Goal: Use online tool/utility: Utilize a website feature to perform a specific function

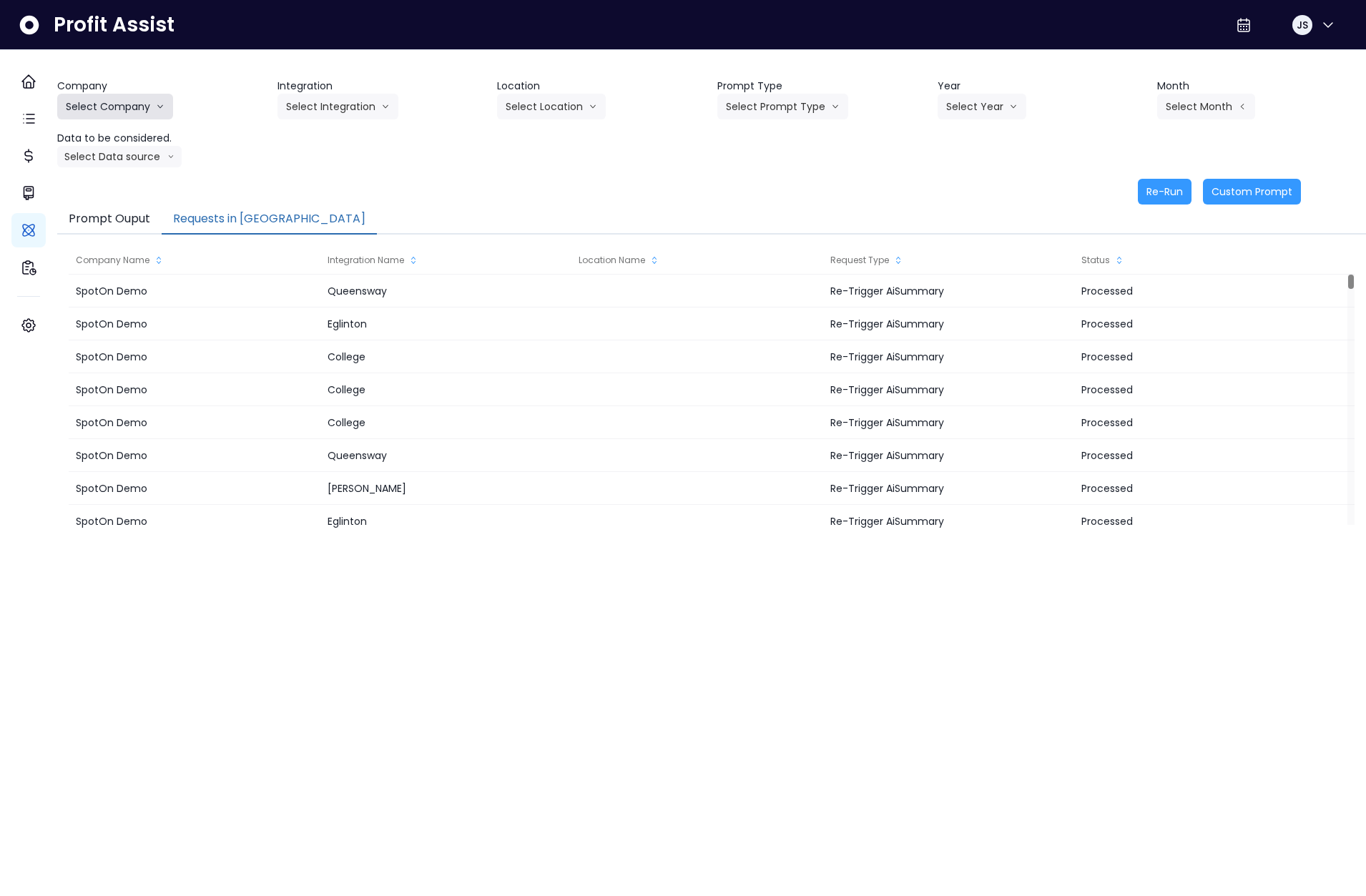
click at [125, 103] on button "Select Company" at bounding box center [115, 107] width 116 height 26
click at [126, 179] on li "SpotOn Demo" at bounding box center [117, 188] width 120 height 26
click at [339, 109] on button "Select Integration" at bounding box center [338, 107] width 121 height 26
click at [329, 189] on span "Eglinton" at bounding box center [329, 187] width 85 height 14
click at [550, 101] on button "Select Location" at bounding box center [551, 107] width 109 height 26
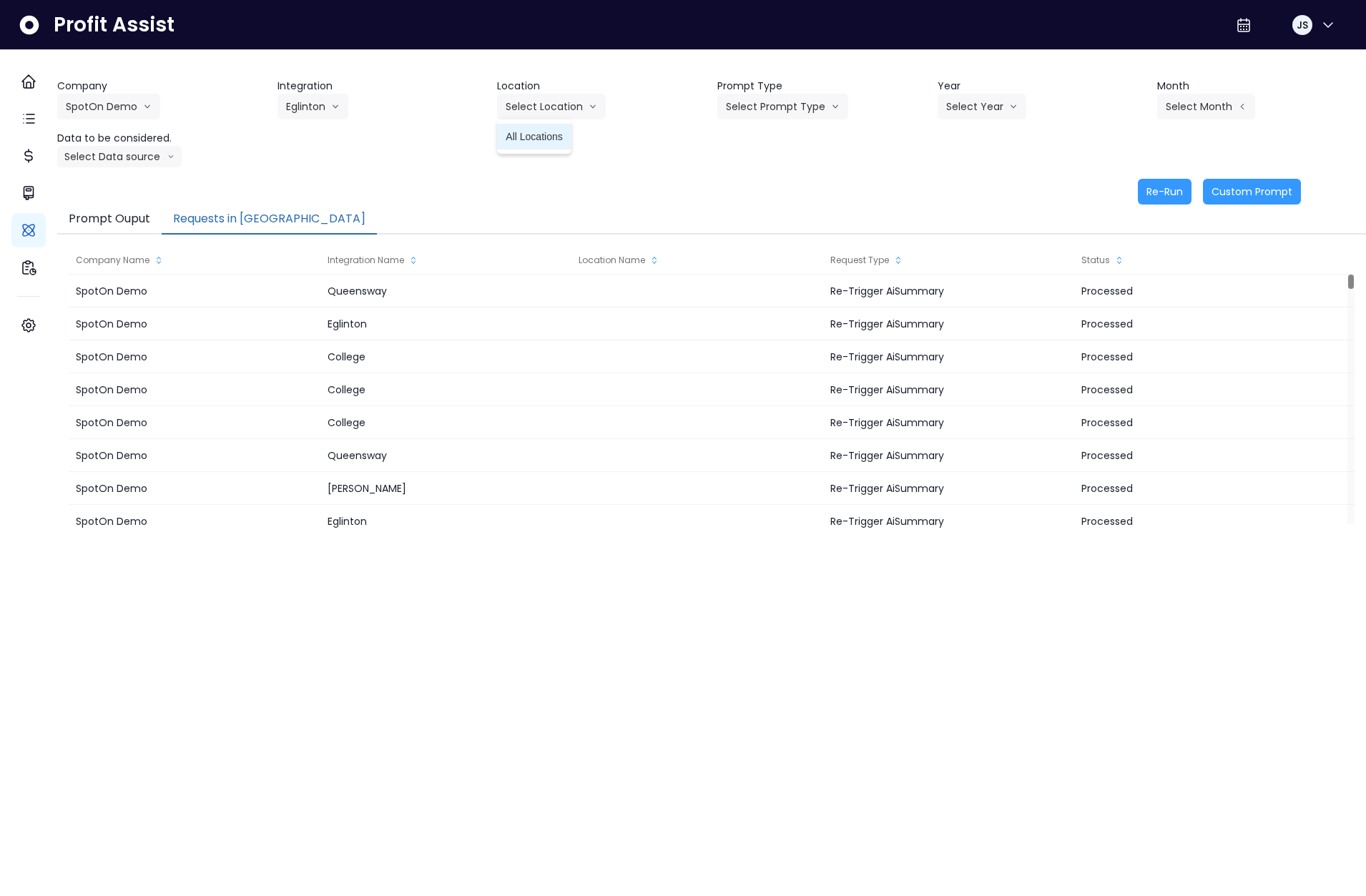
click at [549, 139] on span "All Locations" at bounding box center [534, 136] width 57 height 14
click at [795, 106] on button "Select Prompt Type" at bounding box center [782, 107] width 131 height 26
click at [772, 160] on span "Error Task" at bounding box center [766, 161] width 81 height 14
click at [984, 104] on button "Select Year" at bounding box center [982, 107] width 89 height 26
click at [953, 192] on span "2025" at bounding box center [958, 187] width 22 height 14
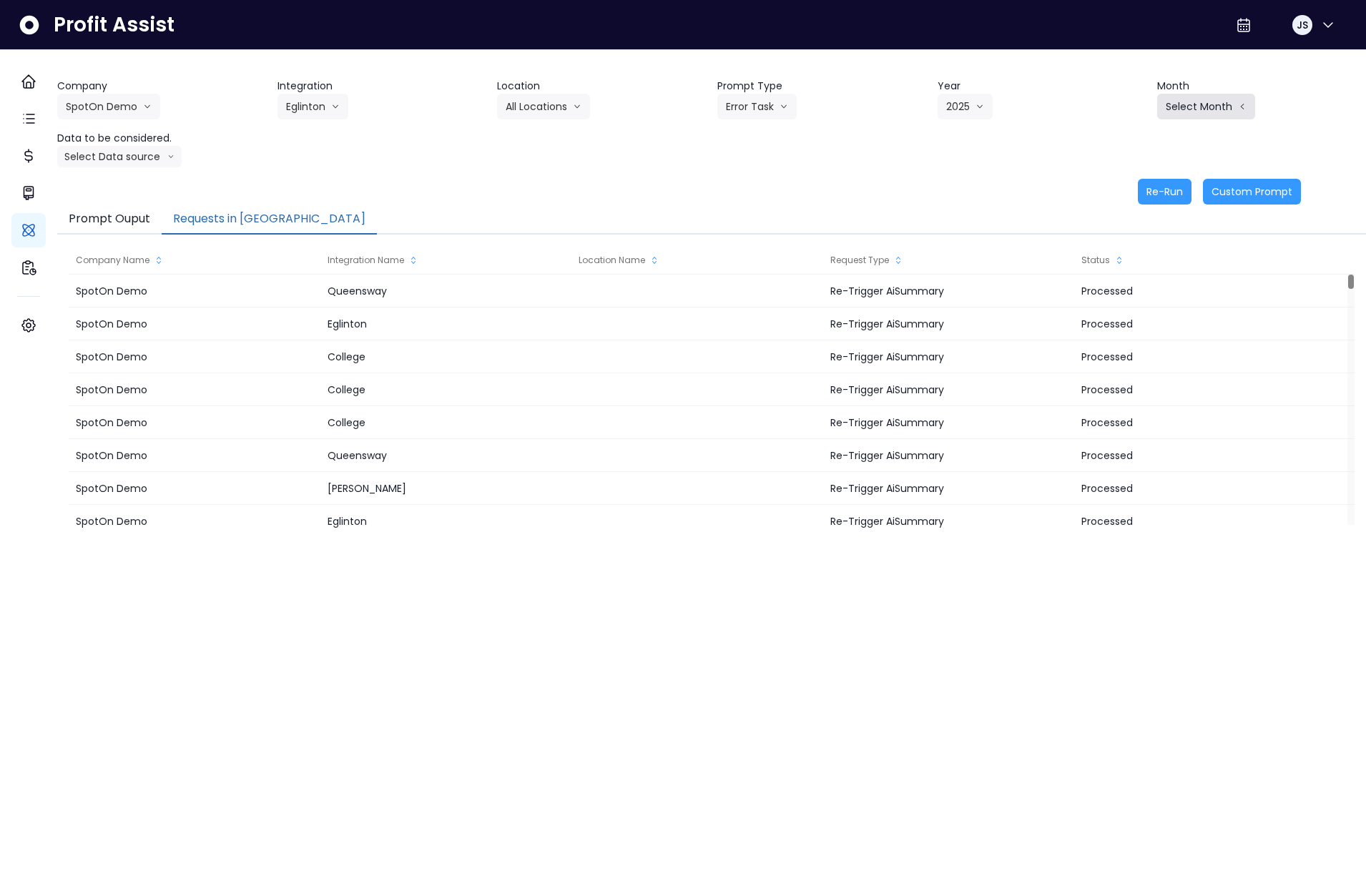
click at [1186, 104] on button "Select Month" at bounding box center [1206, 107] width 98 height 26
click at [1125, 215] on span "May" at bounding box center [1135, 213] width 28 height 14
click at [107, 154] on button "Select Data source" at bounding box center [120, 156] width 124 height 21
click at [123, 203] on span "Location Analysis" at bounding box center [113, 210] width 96 height 14
click at [1160, 188] on button "Re-Run" at bounding box center [1165, 192] width 54 height 26
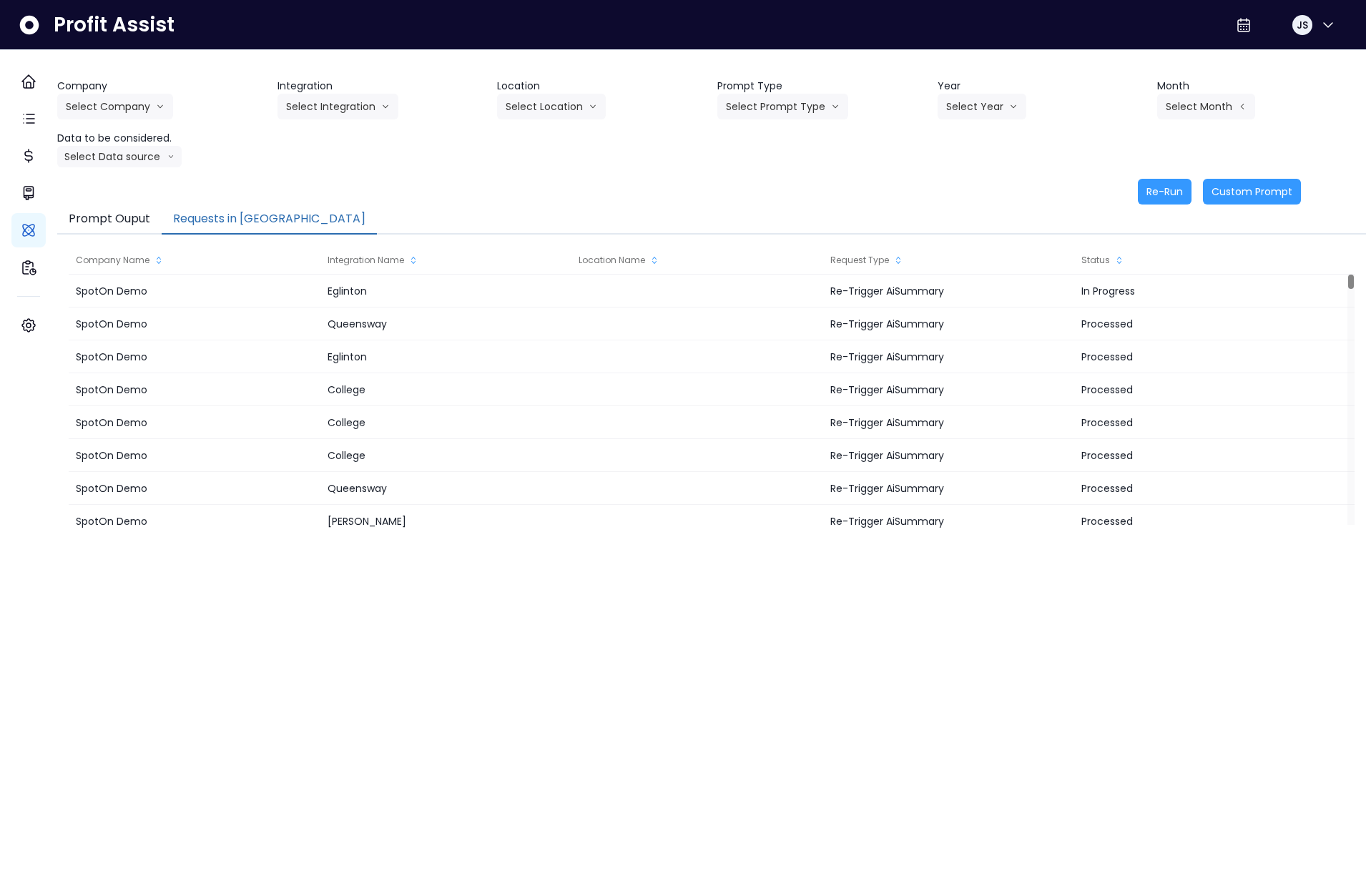
click at [236, 219] on button "Requests in [GEOGRAPHIC_DATA]" at bounding box center [269, 219] width 215 height 30
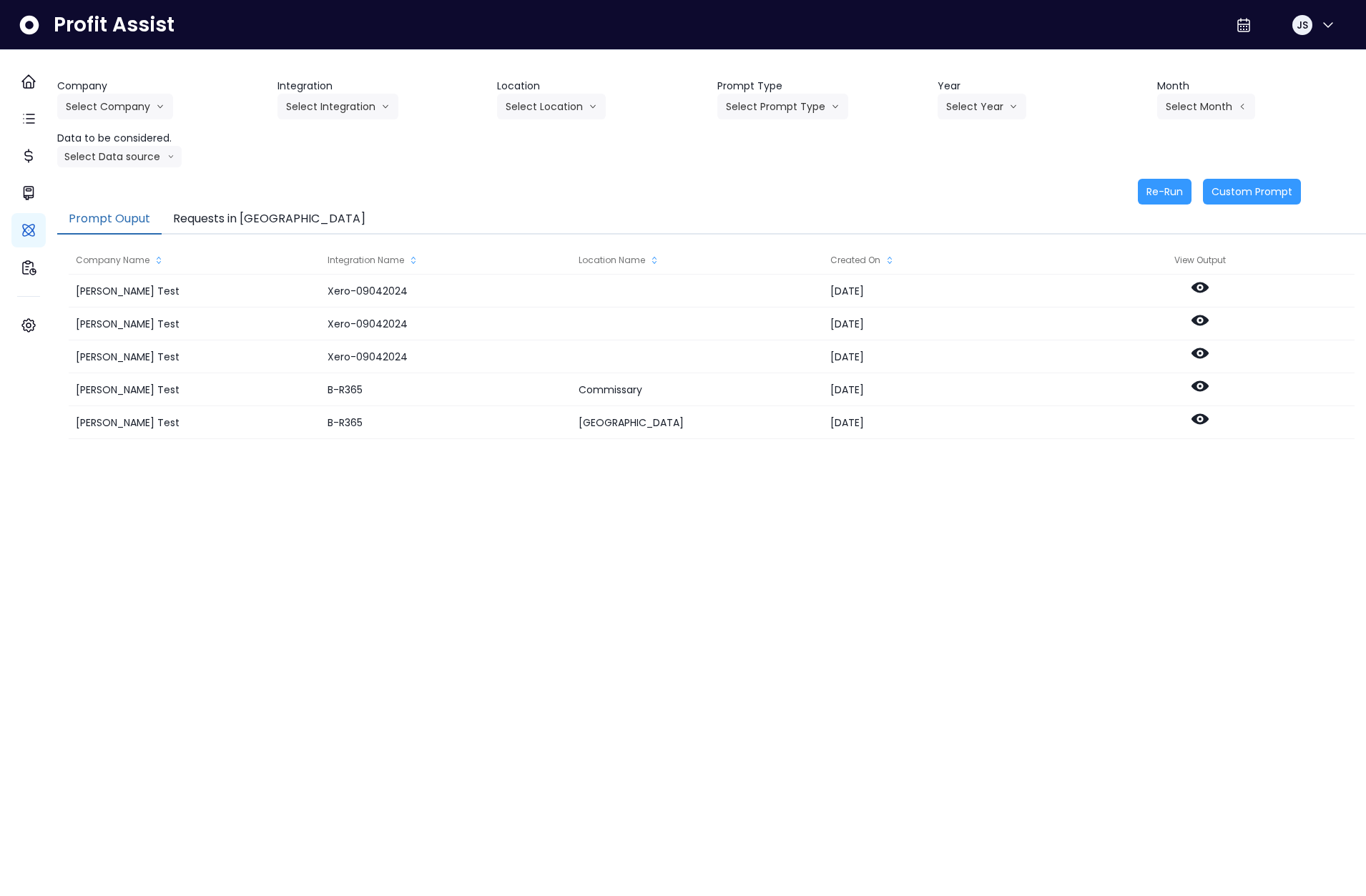
click at [232, 217] on button "Requests in [GEOGRAPHIC_DATA]" at bounding box center [269, 219] width 215 height 30
